Goal: Entertainment & Leisure: Consume media (video, audio)

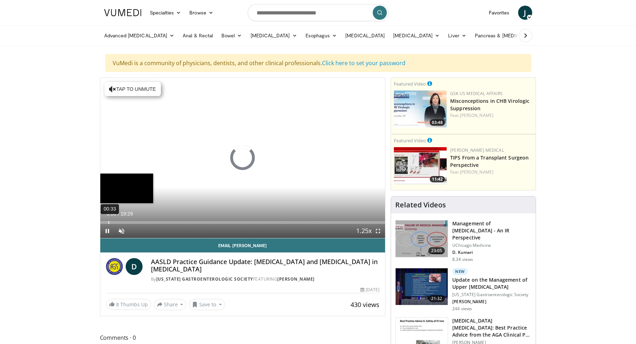
click at [108, 222] on div "00:33" at bounding box center [108, 222] width 1 height 3
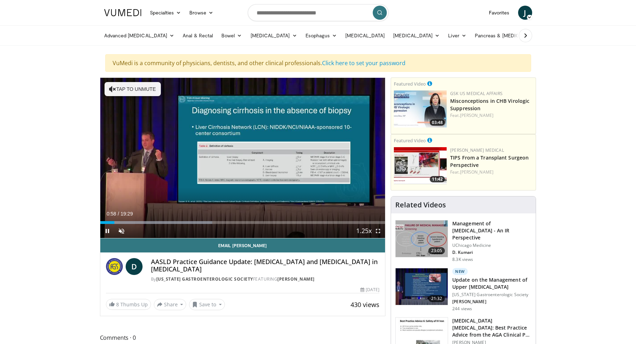
click at [108, 232] on span "Video Player" at bounding box center [107, 231] width 14 height 14
click at [119, 223] on div "Progress Bar" at bounding box center [119, 222] width 1 height 3
click at [140, 221] on div "Loaded : 40.20% 02:44 02:44" at bounding box center [242, 222] width 285 height 3
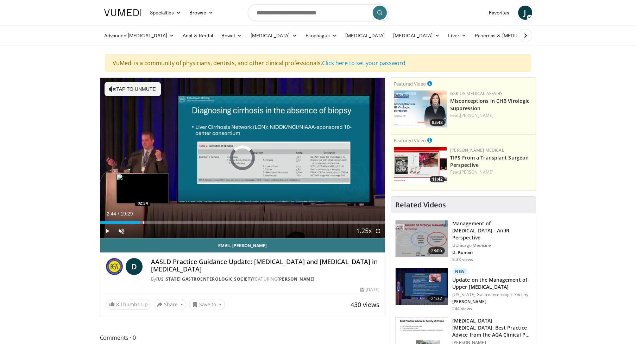
click at [143, 223] on div "Progress Bar" at bounding box center [143, 222] width 1 height 3
click at [148, 223] on div "Progress Bar" at bounding box center [148, 222] width 1 height 3
click at [151, 223] on div "Progress Bar" at bounding box center [151, 222] width 1 height 3
click at [155, 223] on div "Progress Bar" at bounding box center [155, 222] width 1 height 3
click at [159, 223] on div "Progress Bar" at bounding box center [159, 222] width 1 height 3
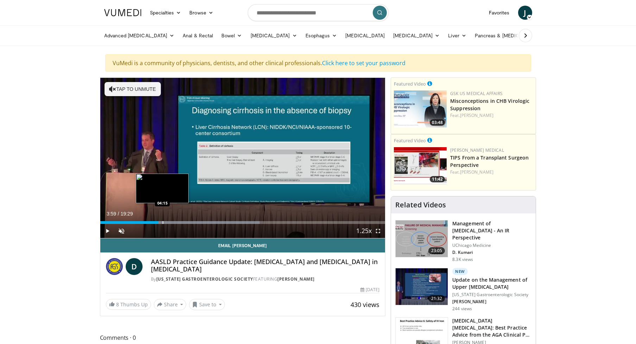
click at [163, 223] on div "Progress Bar" at bounding box center [163, 222] width 1 height 3
click at [167, 222] on div "Progress Bar" at bounding box center [167, 222] width 1 height 3
drag, startPoint x: 170, startPoint y: 223, endPoint x: 180, endPoint y: 223, distance: 9.5
click at [171, 223] on div "Progress Bar" at bounding box center [171, 222] width 1 height 3
click at [181, 223] on div "Progress Bar" at bounding box center [181, 222] width 1 height 3
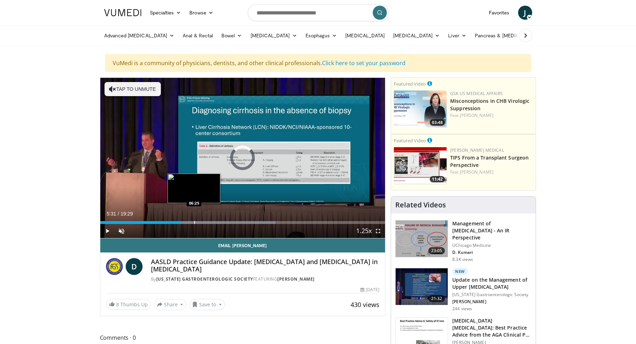
click at [194, 223] on div "Progress Bar" at bounding box center [194, 222] width 1 height 3
click at [378, 230] on span "Video Player" at bounding box center [378, 231] width 14 height 14
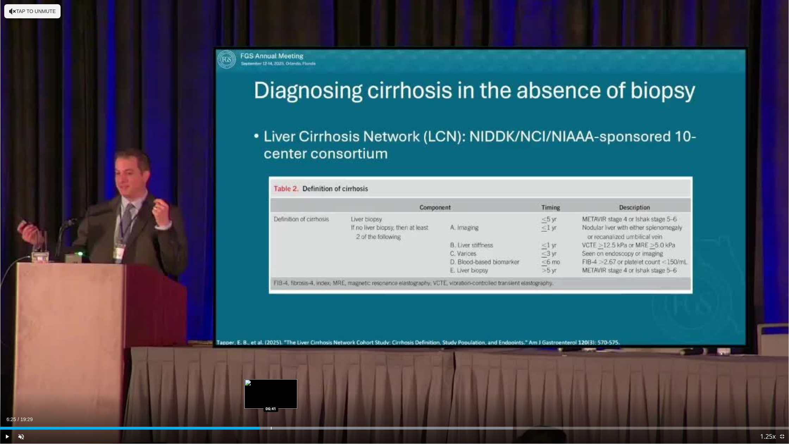
click at [271, 344] on div "Progress Bar" at bounding box center [271, 428] width 1 height 3
click at [285, 344] on div "Progress Bar" at bounding box center [285, 428] width 1 height 3
click at [301, 344] on div "Progress Bar" at bounding box center [301, 428] width 1 height 3
click at [313, 344] on div "Progress Bar" at bounding box center [313, 428] width 1 height 3
click at [326, 344] on div "Progress Bar" at bounding box center [326, 428] width 1 height 3
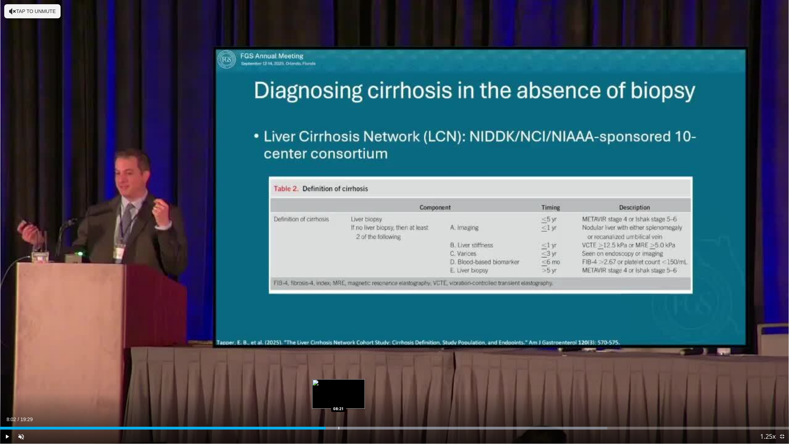
click at [338, 344] on div "Progress Bar" at bounding box center [338, 428] width 1 height 3
click at [344, 344] on div "Progress Bar" at bounding box center [344, 428] width 1 height 3
click at [353, 344] on div "Progress Bar" at bounding box center [353, 428] width 1 height 3
click at [362, 344] on div "Progress Bar" at bounding box center [362, 428] width 1 height 3
click at [372, 344] on div "Progress Bar" at bounding box center [372, 428] width 1 height 3
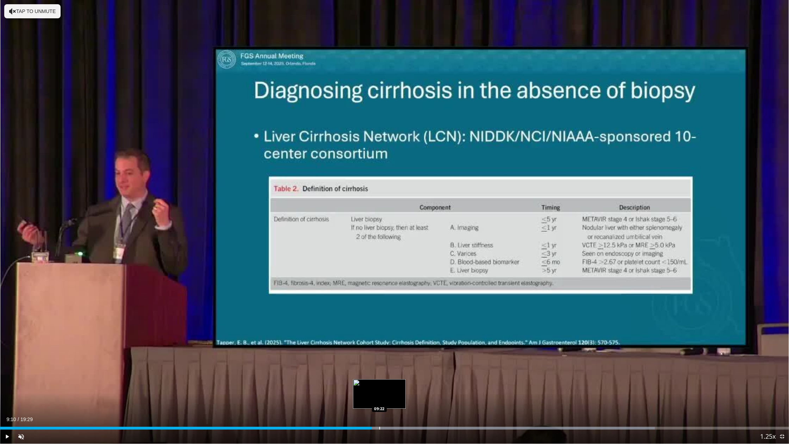
click at [379, 344] on div "Progress Bar" at bounding box center [379, 428] width 1 height 3
click at [386, 344] on div "Progress Bar" at bounding box center [386, 428] width 1 height 3
click at [397, 344] on div "Progress Bar" at bounding box center [397, 428] width 1 height 3
click at [407, 344] on div "Progress Bar" at bounding box center [407, 428] width 1 height 3
click at [415, 344] on div "Progress Bar" at bounding box center [415, 428] width 1 height 3
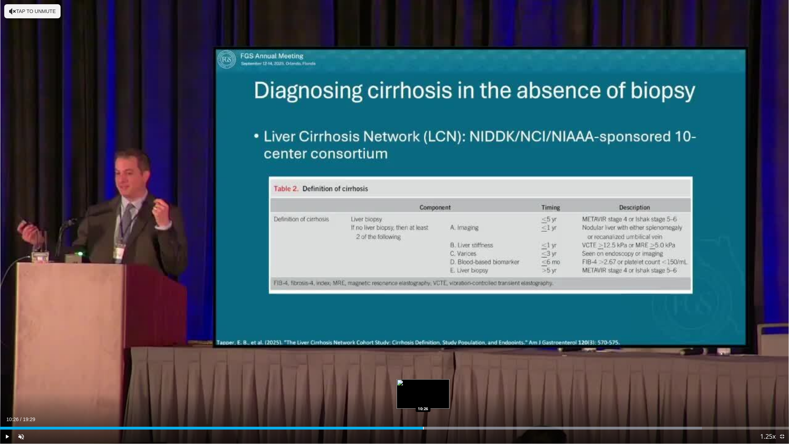
click at [423, 344] on div "Progress Bar" at bounding box center [423, 428] width 1 height 3
click at [429, 344] on div "Progress Bar" at bounding box center [429, 428] width 1 height 3
click at [436, 344] on div "Progress Bar" at bounding box center [436, 428] width 1 height 3
click at [440, 344] on div "Progress Bar" at bounding box center [440, 428] width 1 height 3
click at [445, 344] on div "Progress Bar" at bounding box center [445, 428] width 1 height 3
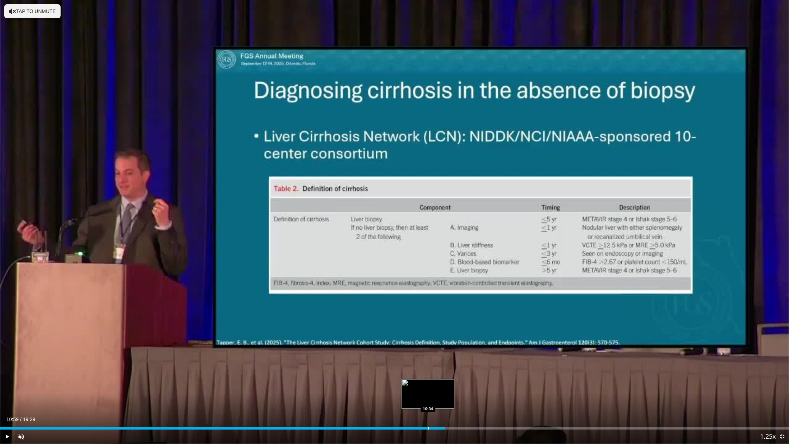
click at [428, 344] on div "Progress Bar" at bounding box center [428, 428] width 1 height 3
click at [421, 344] on div "Progress Bar" at bounding box center [421, 428] width 1 height 3
click at [8, 344] on span "Video Player" at bounding box center [7, 436] width 14 height 14
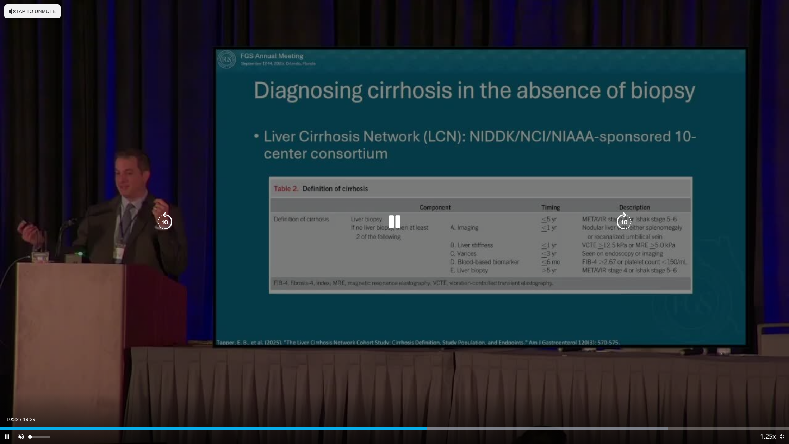
click at [23, 344] on span "Video Player" at bounding box center [21, 436] width 14 height 14
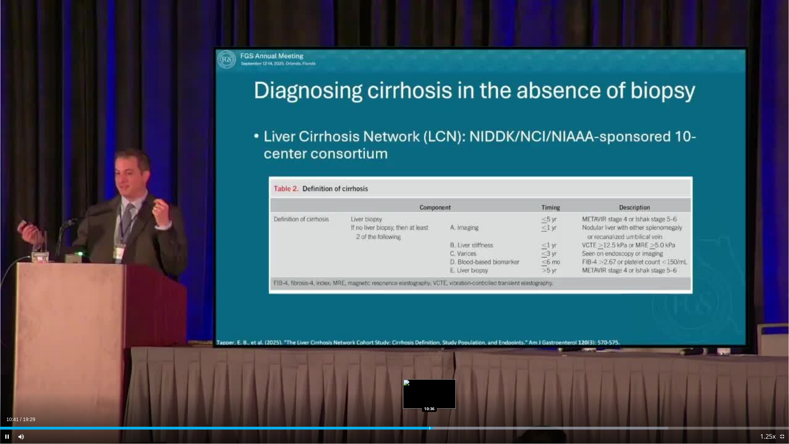
click at [429, 344] on div "Progress Bar" at bounding box center [429, 428] width 1 height 3
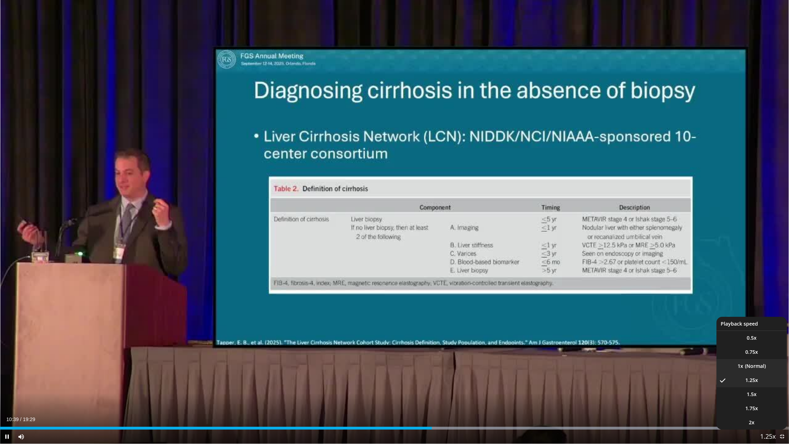
click at [636, 344] on li "1x" at bounding box center [751, 366] width 70 height 14
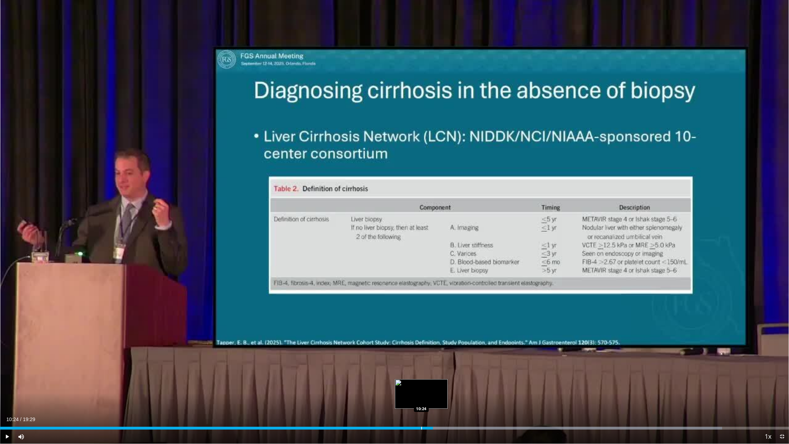
click at [421, 344] on div "Progress Bar" at bounding box center [421, 428] width 1 height 3
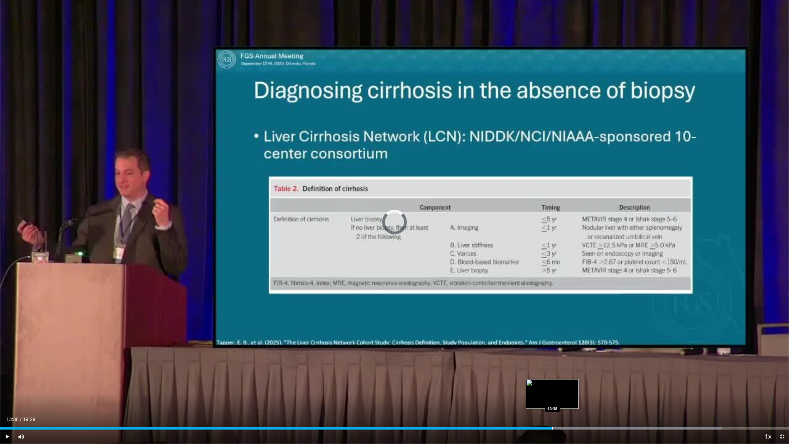
click at [552, 344] on div "Progress Bar" at bounding box center [552, 428] width 1 height 3
click at [7, 344] on span "Video Player" at bounding box center [7, 436] width 14 height 14
click at [559, 344] on div "Progress Bar" at bounding box center [559, 428] width 1 height 3
click at [581, 344] on div "Loaded : 99.99% 14:21 14:21" at bounding box center [394, 428] width 789 height 3
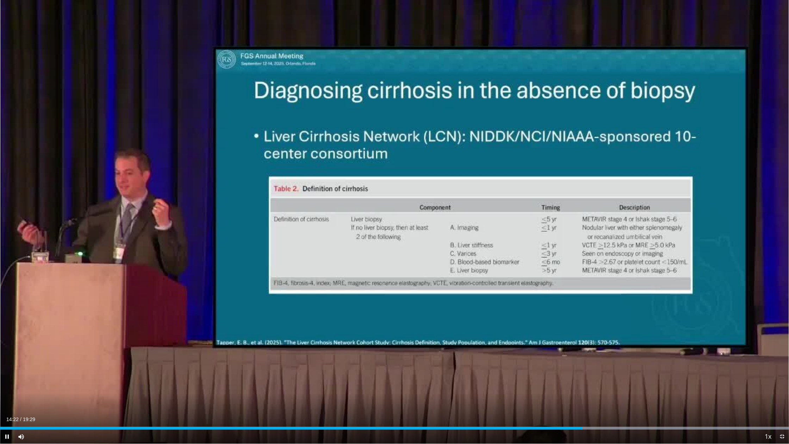
drag, startPoint x: 6, startPoint y: 436, endPoint x: 21, endPoint y: 434, distance: 14.9
click at [6, 344] on span "Video Player" at bounding box center [7, 436] width 14 height 14
click at [7, 344] on span "Video Player" at bounding box center [7, 436] width 14 height 14
click at [8, 344] on span "Video Player" at bounding box center [7, 436] width 14 height 14
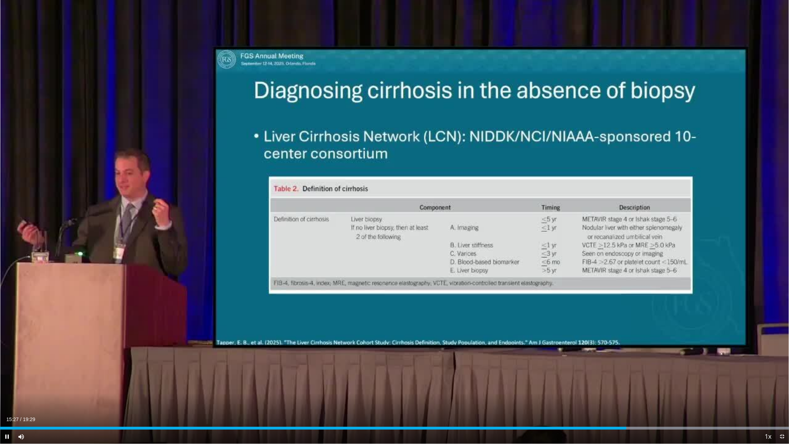
click at [7, 344] on span "Video Player" at bounding box center [7, 436] width 14 height 14
click at [636, 344] on div "Progress Bar" at bounding box center [637, 428] width 1 height 3
click at [631, 344] on div "Loaded : 99.99% 15:49 15:39" at bounding box center [394, 428] width 789 height 3
click at [7, 344] on span "Video Player" at bounding box center [7, 436] width 14 height 14
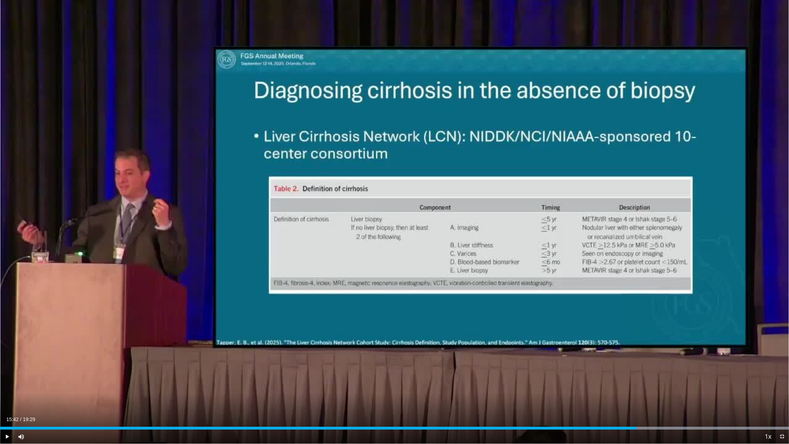
click at [7, 344] on span "Video Player" at bounding box center [7, 436] width 14 height 14
click at [636, 344] on div "Progress Bar" at bounding box center [670, 428] width 1 height 3
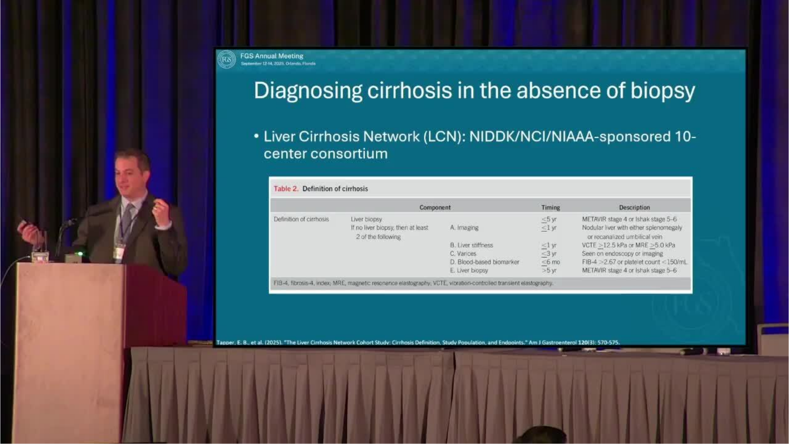
click at [6, 344] on span "Video Player" at bounding box center [7, 450] width 14 height 14
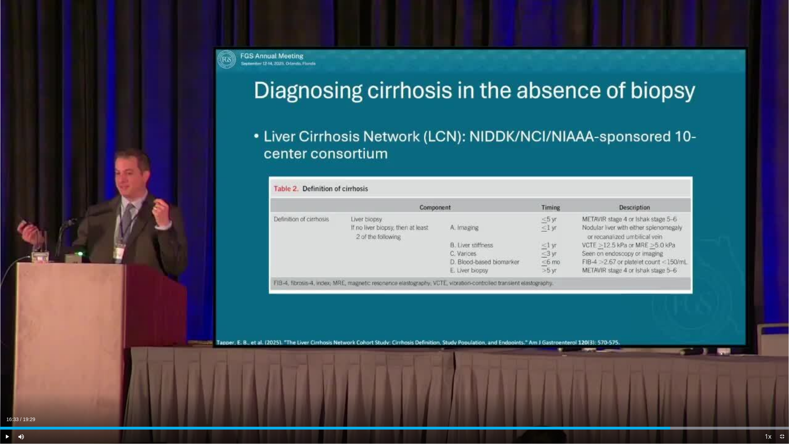
click at [6, 344] on span "Video Player" at bounding box center [7, 436] width 14 height 14
click at [636, 344] on div "Progress Bar" at bounding box center [728, 428] width 1 height 3
click at [636, 344] on div "Progress Bar" at bounding box center [738, 428] width 1 height 3
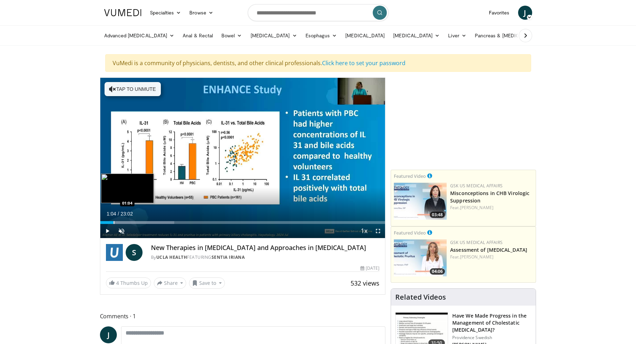
click at [114, 223] on div "Progress Bar" at bounding box center [114, 222] width 1 height 3
click at [107, 232] on span "Video Player" at bounding box center [107, 231] width 14 height 14
click at [120, 223] on div "Progress Bar" at bounding box center [120, 222] width 1 height 3
click at [124, 223] on div "Progress Bar" at bounding box center [124, 222] width 1 height 3
click at [131, 223] on div "Progress Bar" at bounding box center [131, 222] width 1 height 3
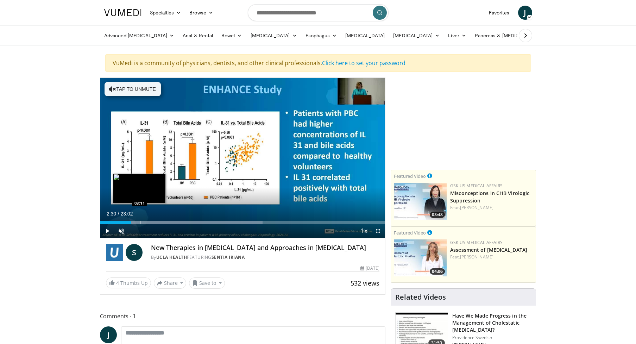
click at [140, 223] on div "Progress Bar" at bounding box center [140, 222] width 1 height 3
click at [142, 223] on div "Progress Bar" at bounding box center [142, 222] width 1 height 3
click at [144, 223] on div "Progress Bar" at bounding box center [144, 222] width 1 height 3
click at [148, 223] on div "Progress Bar" at bounding box center [148, 222] width 1 height 3
click at [151, 222] on div "Progress Bar" at bounding box center [151, 222] width 1 height 3
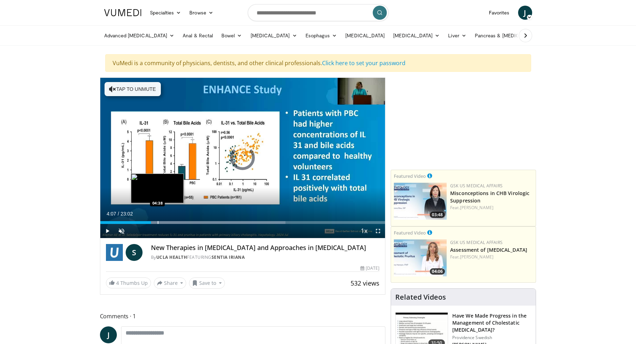
click at [158, 223] on div "Progress Bar" at bounding box center [158, 222] width 1 height 3
click at [163, 223] on div "Progress Bar" at bounding box center [163, 222] width 1 height 3
click at [168, 223] on div "Progress Bar" at bounding box center [168, 222] width 1 height 3
click at [175, 223] on div "Progress Bar" at bounding box center [175, 222] width 1 height 3
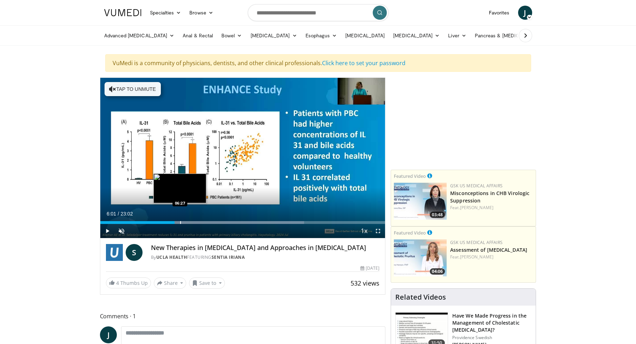
click at [180, 223] on div "Progress Bar" at bounding box center [180, 222] width 1 height 3
click at [189, 225] on div "Current Time 6:29 / Duration 23:02 Play Skip Backward Skip Forward Unmute 0% Lo…" at bounding box center [242, 231] width 285 height 14
click at [186, 223] on div "Progress Bar" at bounding box center [186, 222] width 1 height 3
click at [195, 223] on div "Progress Bar" at bounding box center [195, 222] width 1 height 3
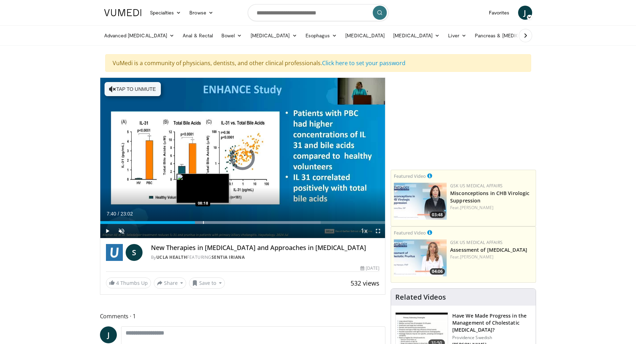
click at [203, 223] on div "Progress Bar" at bounding box center [203, 222] width 1 height 3
click at [218, 223] on div "Progress Bar" at bounding box center [218, 222] width 1 height 3
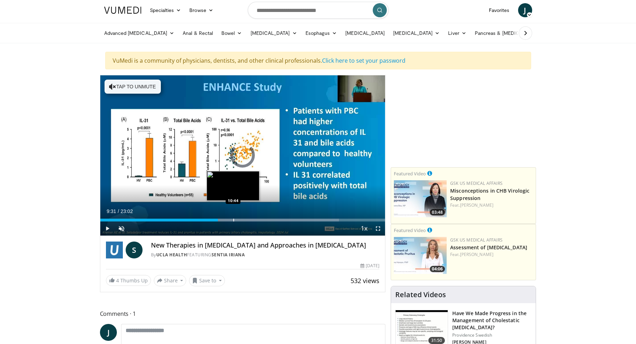
click at [234, 220] on div "Progress Bar" at bounding box center [234, 220] width 1 height 3
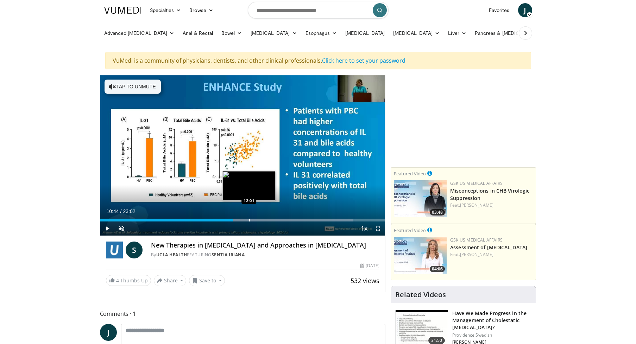
click at [249, 221] on div "Progress Bar" at bounding box center [249, 220] width 1 height 3
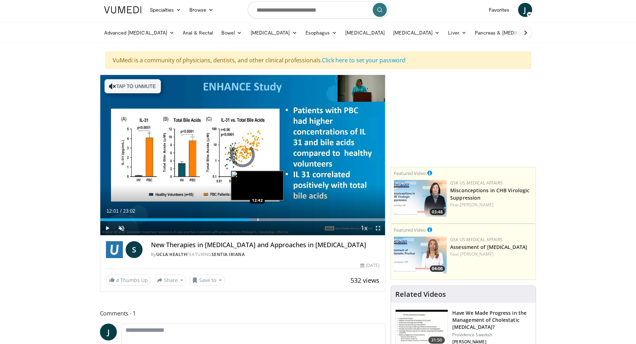
click at [258, 220] on div "Progress Bar" at bounding box center [258, 219] width 1 height 3
click at [270, 219] on div "Progress Bar" at bounding box center [270, 219] width 1 height 3
click at [263, 219] on div "Progress Bar" at bounding box center [263, 219] width 1 height 3
click at [268, 219] on div "Progress Bar" at bounding box center [268, 219] width 1 height 3
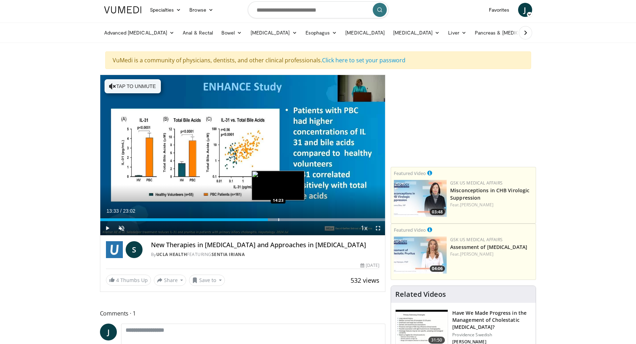
click at [279, 220] on div "Progress Bar" at bounding box center [279, 219] width 1 height 3
click at [286, 220] on div "Progress Bar" at bounding box center [286, 219] width 1 height 3
click at [295, 221] on div "Progress Bar" at bounding box center [295, 219] width 1 height 3
click at [304, 221] on div "Current Time 15:45 / Duration 23:02 Play Skip Backward Skip Forward Unmute 0% L…" at bounding box center [242, 228] width 285 height 14
click at [302, 219] on div "Progress Bar" at bounding box center [302, 219] width 1 height 3
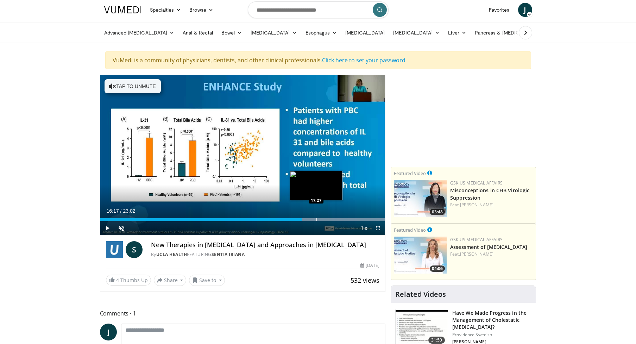
click at [317, 220] on div "Progress Bar" at bounding box center [317, 219] width 1 height 3
click at [324, 220] on div "Progress Bar" at bounding box center [324, 219] width 1 height 3
click at [335, 221] on div "Current Time 18:01 / Duration 23:02 Play Skip Backward Skip Forward Unmute 0% L…" at bounding box center [242, 228] width 285 height 14
click at [329, 220] on div "Progress Bar" at bounding box center [329, 219] width 1 height 3
click at [335, 220] on div "Progress Bar" at bounding box center [335, 219] width 1 height 3
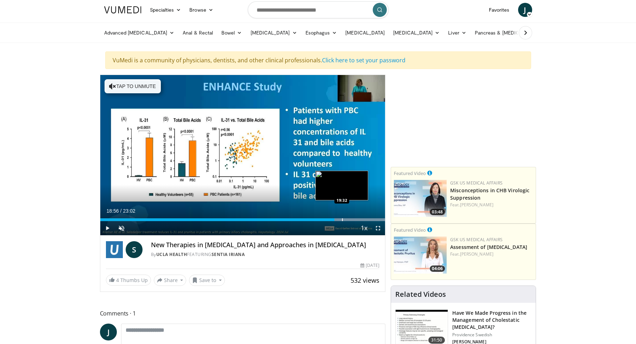
click at [342, 220] on div "Progress Bar" at bounding box center [342, 219] width 1 height 3
click at [352, 221] on div "Current Time 19:32 / Duration 23:02 Play Skip Backward Skip Forward Unmute 0% L…" at bounding box center [242, 228] width 285 height 14
click at [352, 219] on div "Progress Bar" at bounding box center [352, 219] width 1 height 3
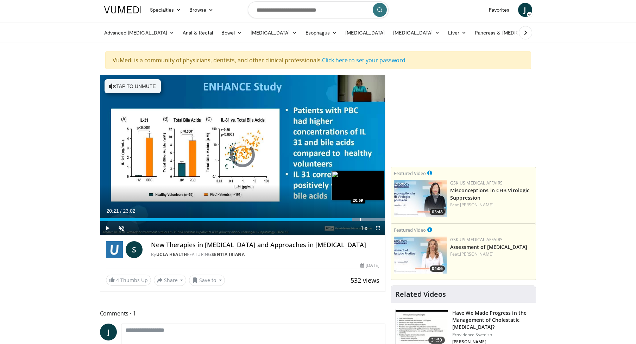
drag, startPoint x: 360, startPoint y: 219, endPoint x: 364, endPoint y: 219, distance: 4.2
click at [360, 219] on div "Progress Bar" at bounding box center [360, 219] width 1 height 3
click at [368, 220] on div "Progress Bar" at bounding box center [368, 219] width 1 height 3
click at [373, 220] on div "Progress Bar" at bounding box center [373, 219] width 1 height 3
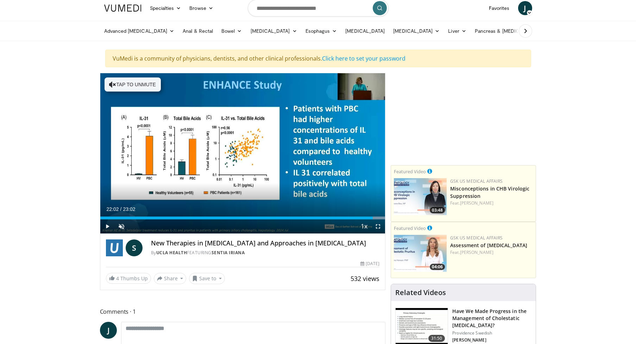
scroll to position [6, 0]
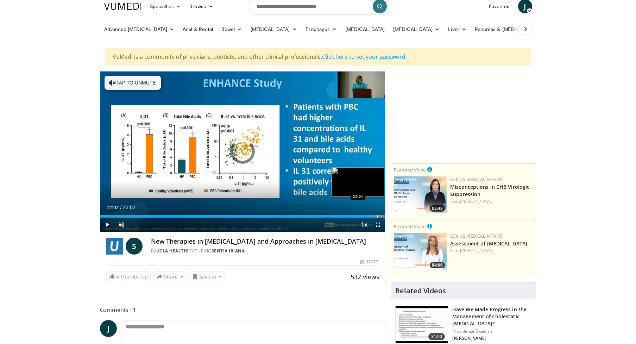
click at [377, 217] on div "Progress Bar" at bounding box center [377, 216] width 1 height 3
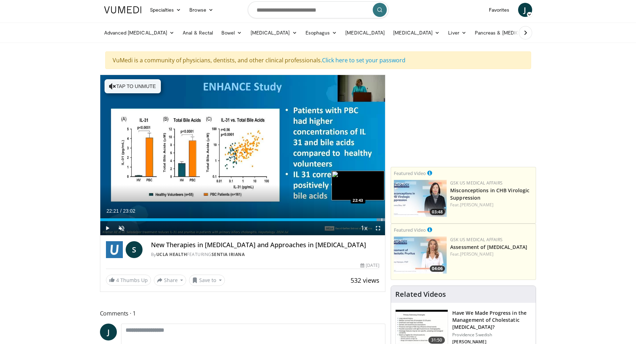
click at [382, 220] on div "Progress Bar" at bounding box center [382, 219] width 1 height 3
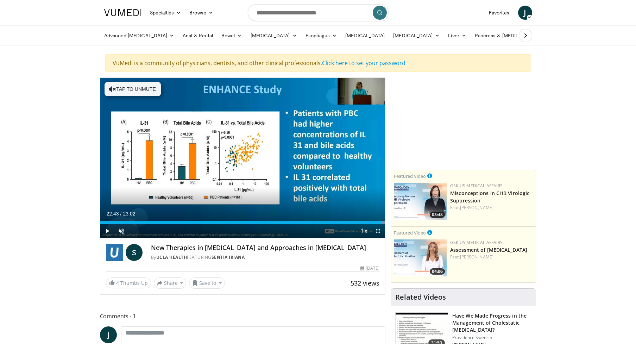
scroll to position [0, 0]
